Goal: Navigation & Orientation: Find specific page/section

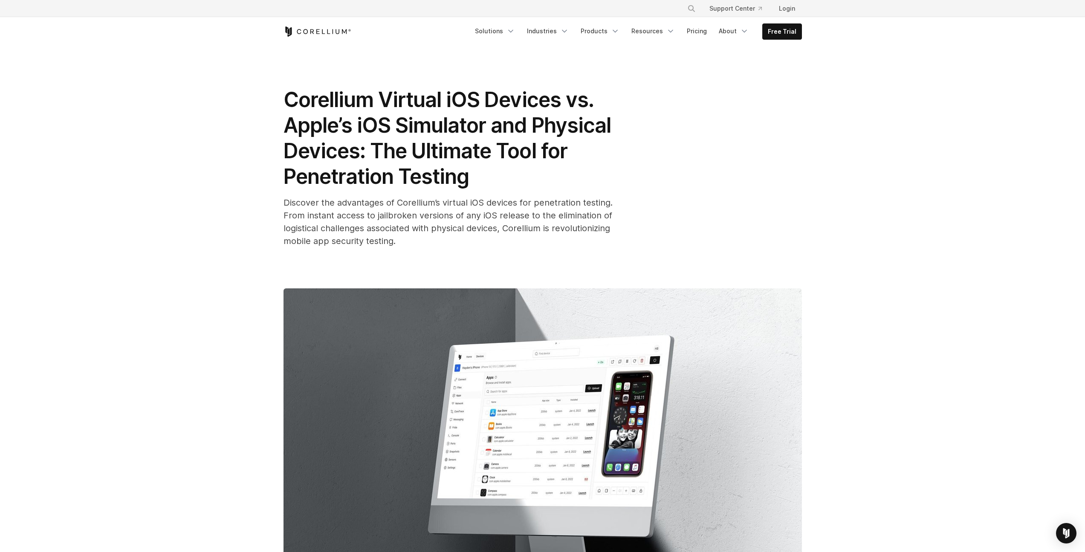
click at [324, 29] on icon "Corellium Home" at bounding box center [318, 31] width 68 height 10
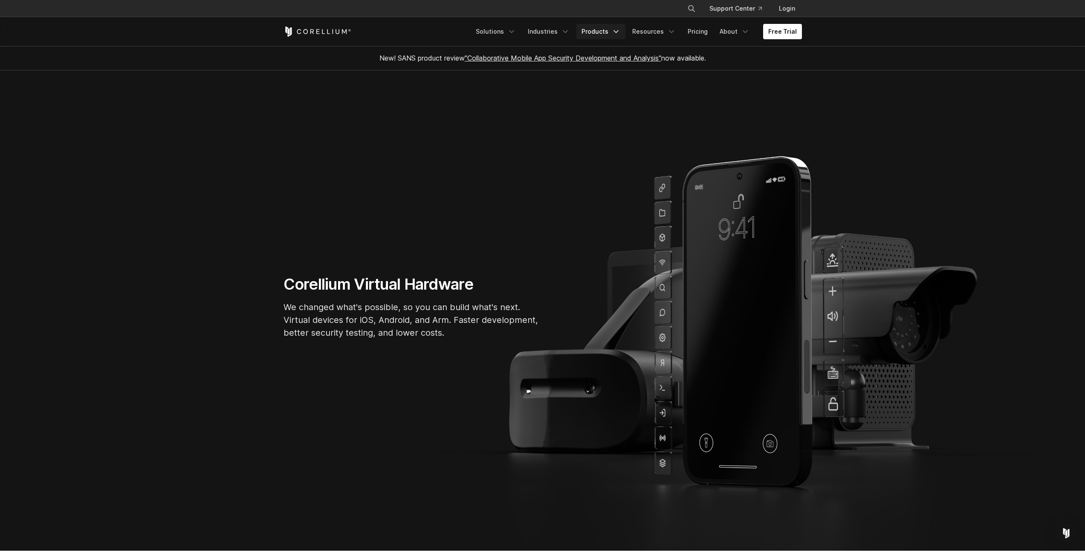
click at [610, 31] on link "Products" at bounding box center [600, 31] width 49 height 15
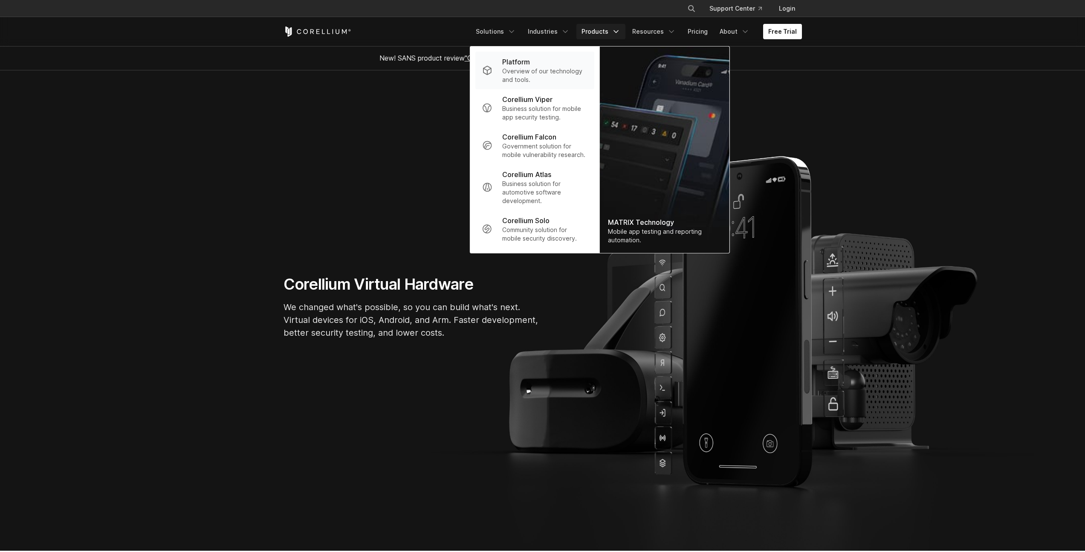
click at [552, 71] on p "Overview of our technology and tools." at bounding box center [544, 75] width 85 height 17
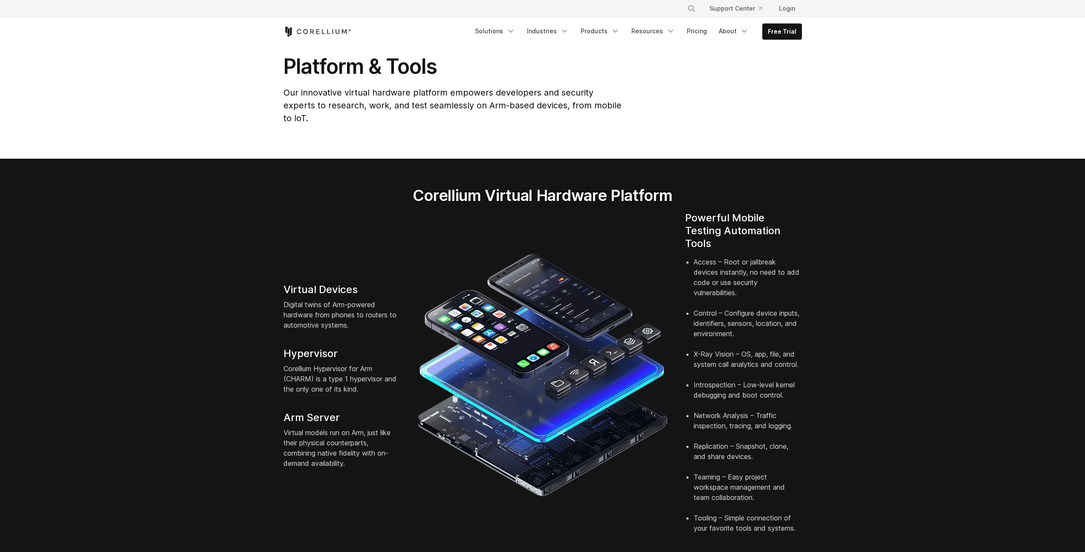
scroll to position [33, 0]
